Goal: Information Seeking & Learning: Learn about a topic

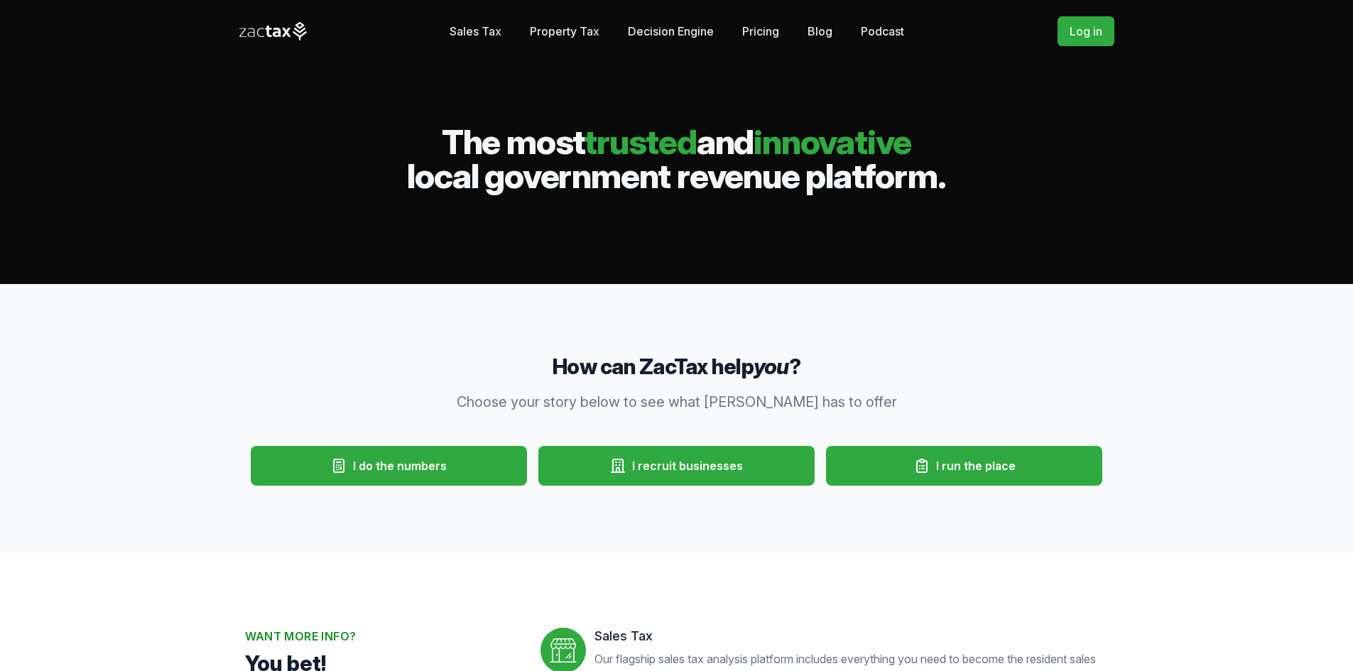
click at [484, 30] on link "Sales Tax" at bounding box center [475, 31] width 52 height 28
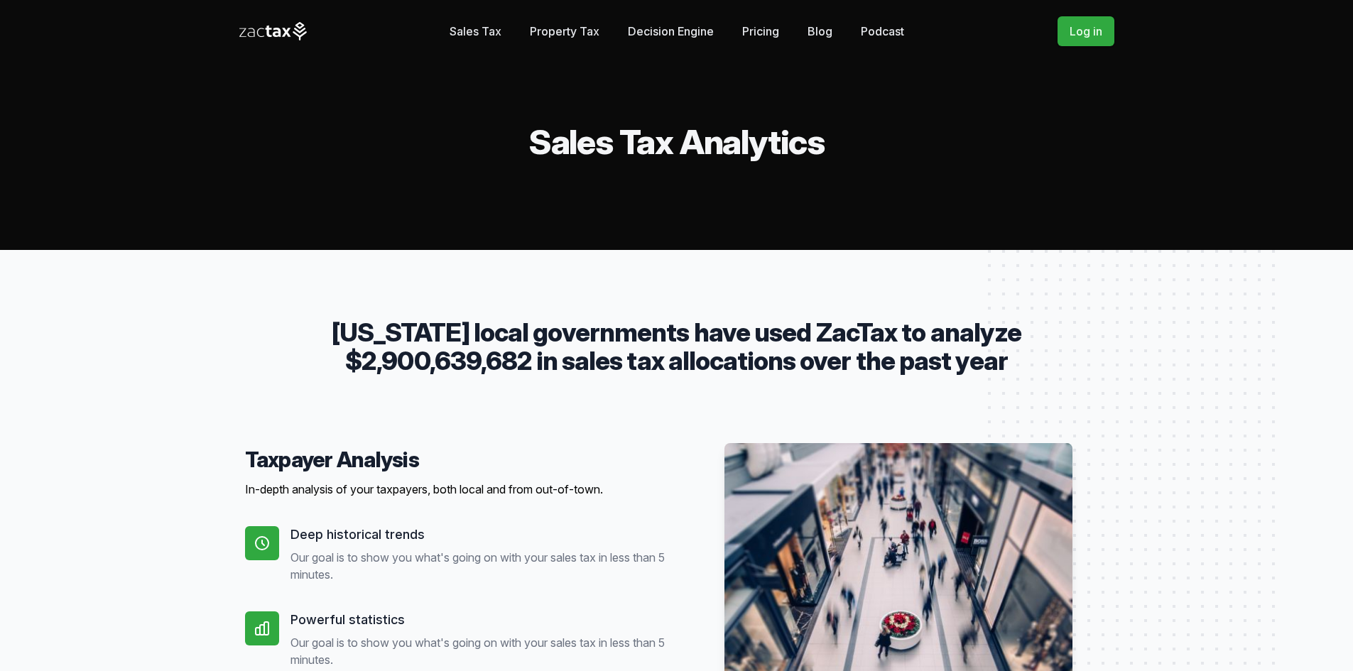
click at [753, 32] on link "Pricing" at bounding box center [760, 31] width 37 height 28
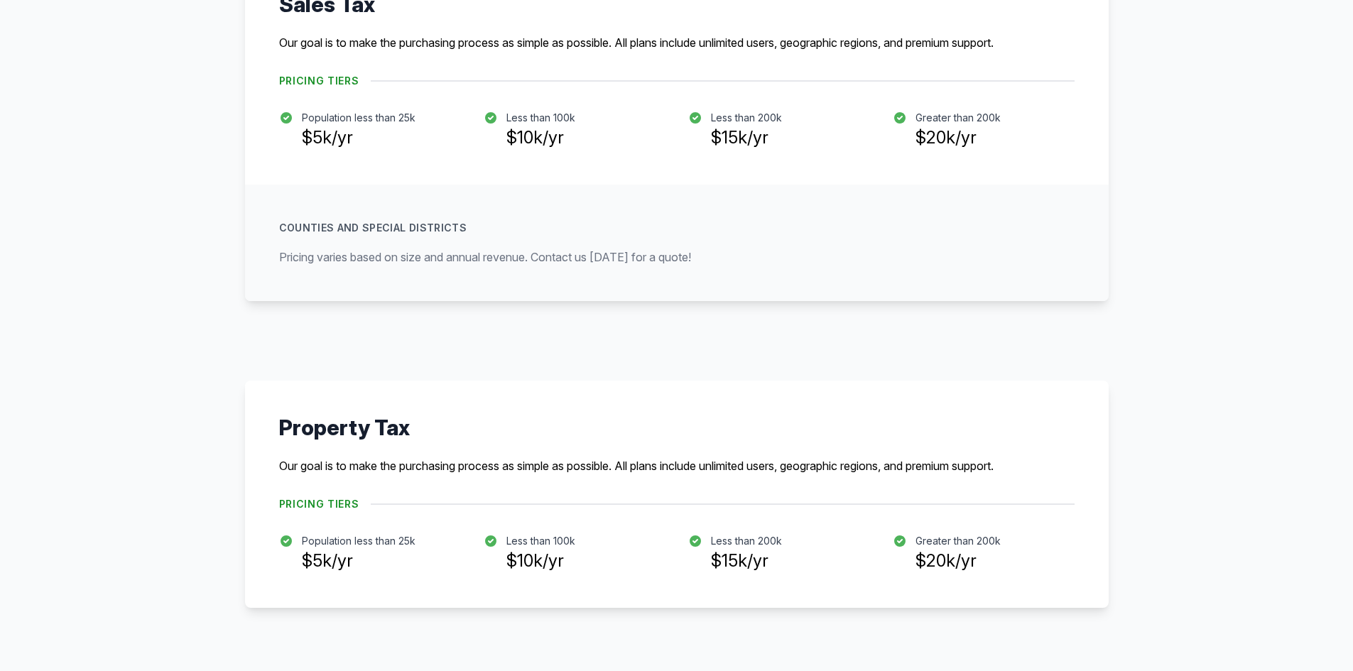
scroll to position [422, 0]
